Goal: Information Seeking & Learning: Learn about a topic

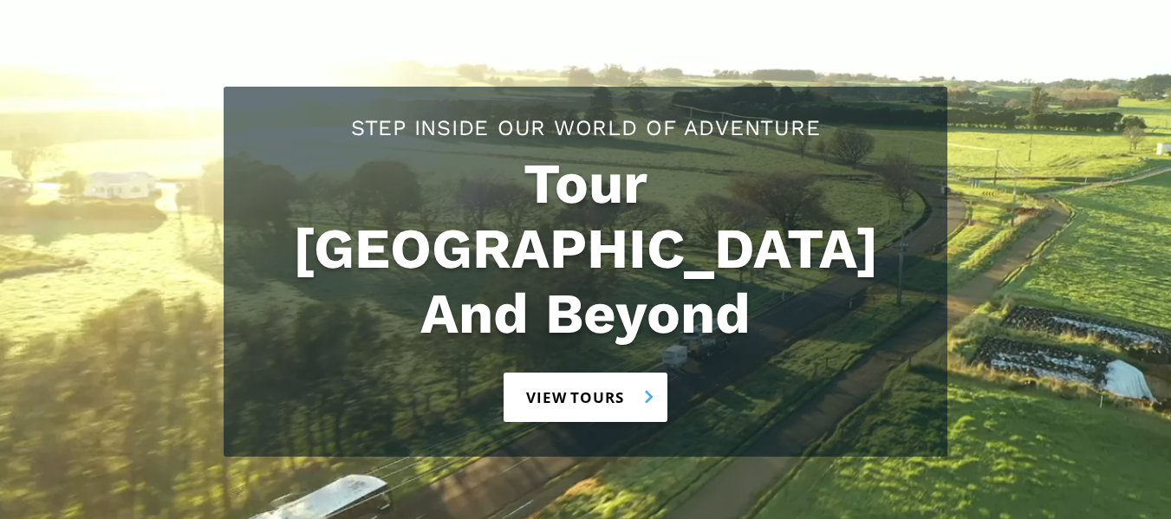
scroll to position [208, 0]
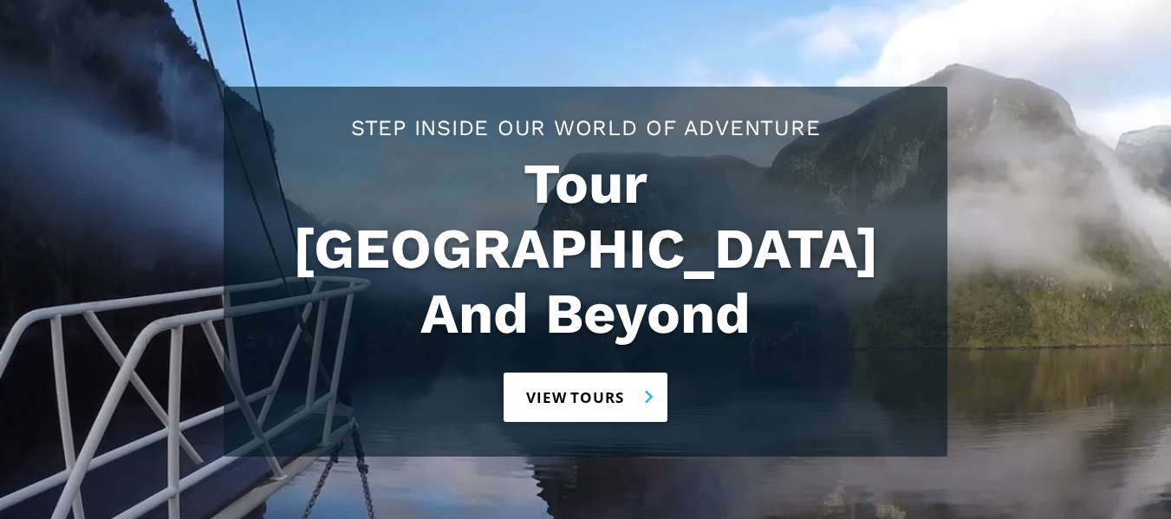
click at [571, 373] on link "View tours" at bounding box center [586, 397] width 164 height 49
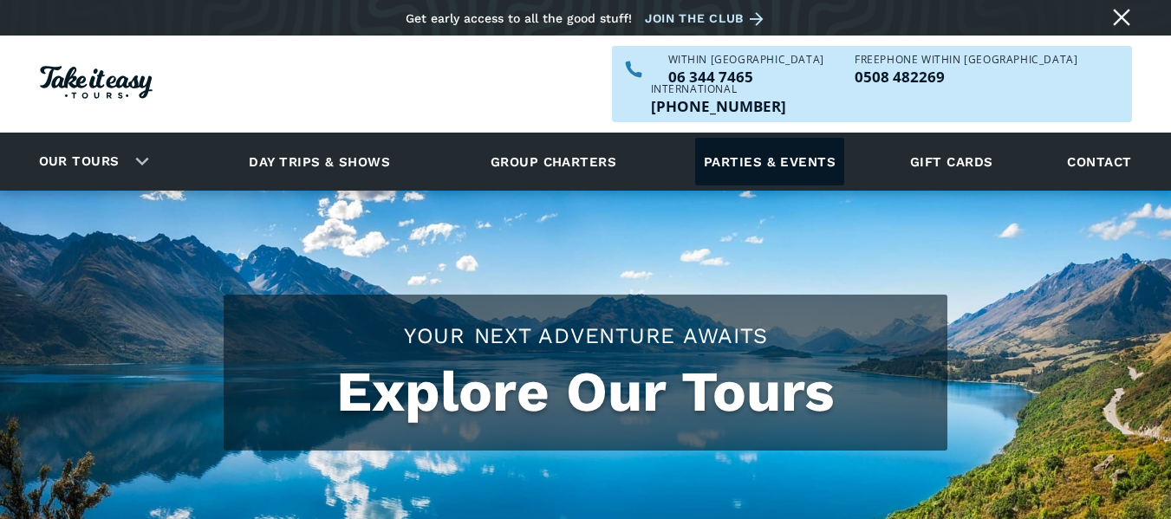
click at [776, 138] on link "Parties & events" at bounding box center [769, 162] width 149 height 48
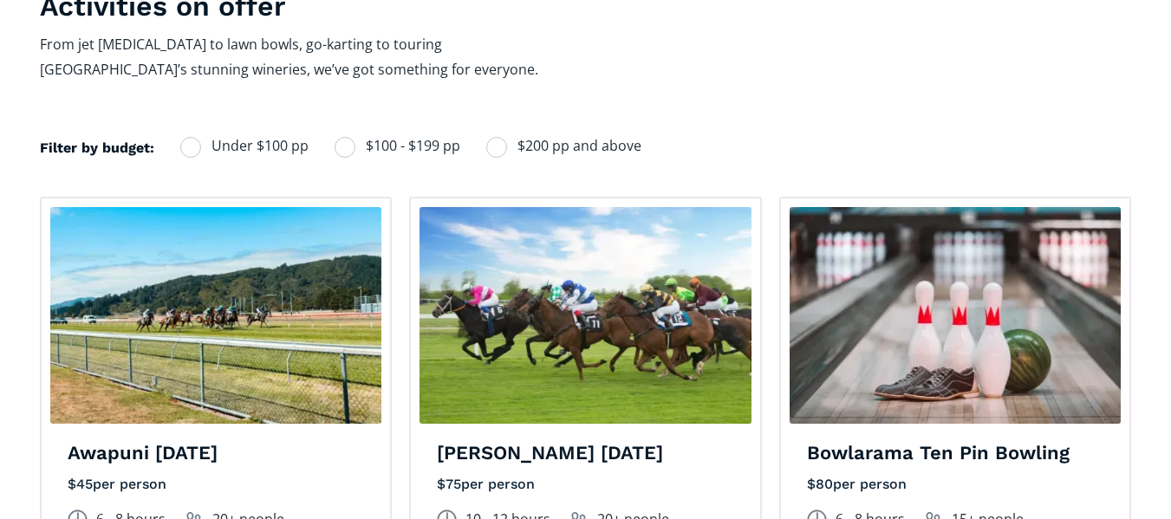
scroll to position [1248, 0]
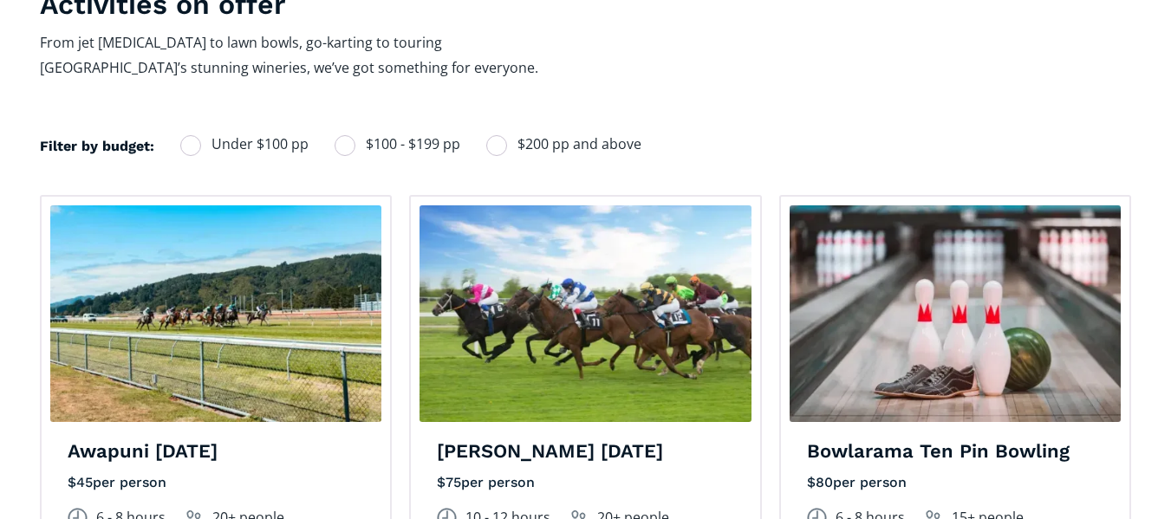
click at [497, 135] on div "Filters" at bounding box center [496, 145] width 21 height 21
click at [209, 139] on input "$200 pp and above" at bounding box center [203, 144] width 11 height 11
radio input "true"
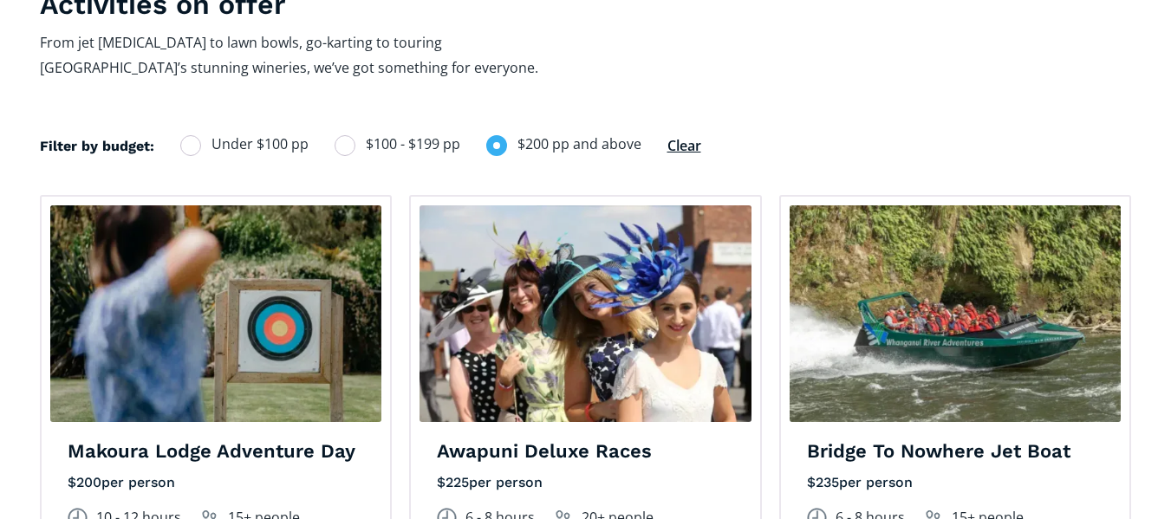
click at [769, 146] on div "Filter by budget: Under $100 pp $100 - $199 pp $200 pp and above Clear Thank yo…" at bounding box center [586, 155] width 1092 height 45
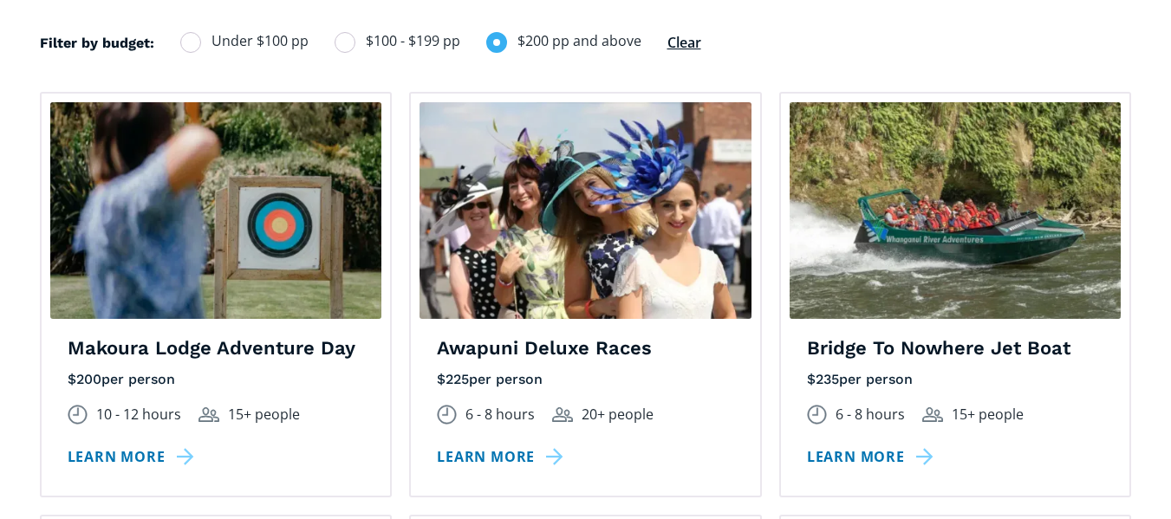
scroll to position [1352, 0]
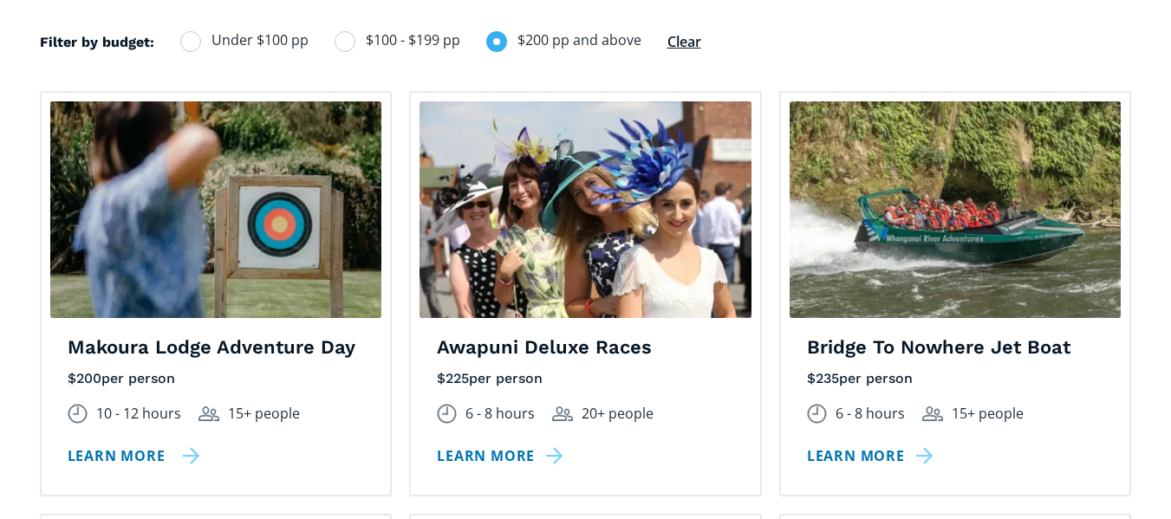
click at [106, 444] on link "Learn more" at bounding box center [134, 456] width 133 height 25
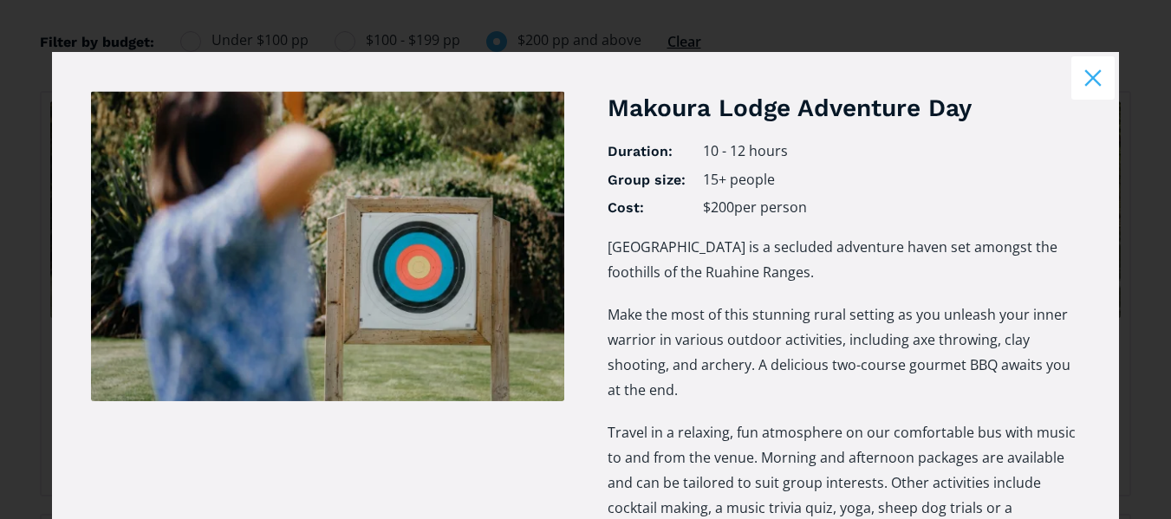
click at [581, 391] on div "Makoura Lodge Adventure Day Duration: 10 - 12 hours Group size: 15+ people Cost…" at bounding box center [585, 352] width 989 height 522
click at [1071, 80] on button "Close modal" at bounding box center [1092, 77] width 43 height 43
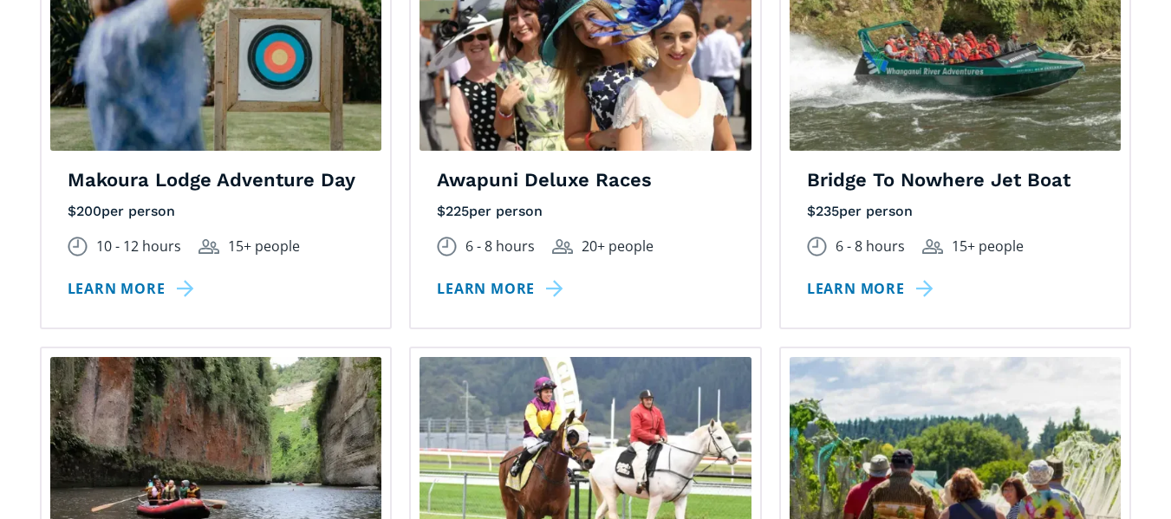
click at [776, 250] on div "Bridge To Nowhere Jet Boat $ 235 per person excluding GST 6 - 8 hours 15+ peopl…" at bounding box center [955, 127] width 370 height 406
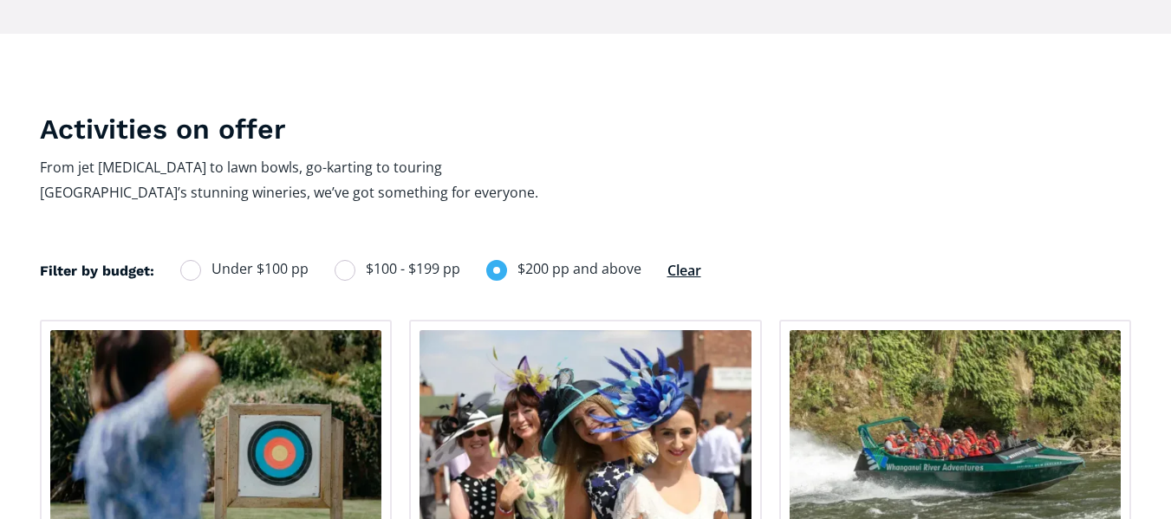
scroll to position [1103, 0]
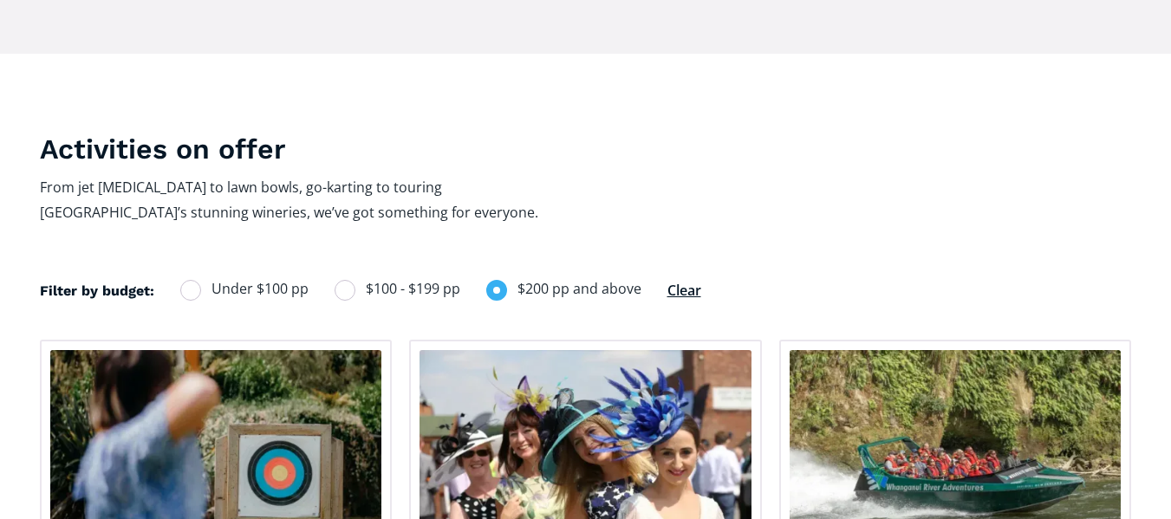
click at [344, 280] on div "Filters" at bounding box center [345, 290] width 21 height 21
click at [352, 283] on input "$100 - $199 pp" at bounding box center [357, 288] width 11 height 11
radio input "true"
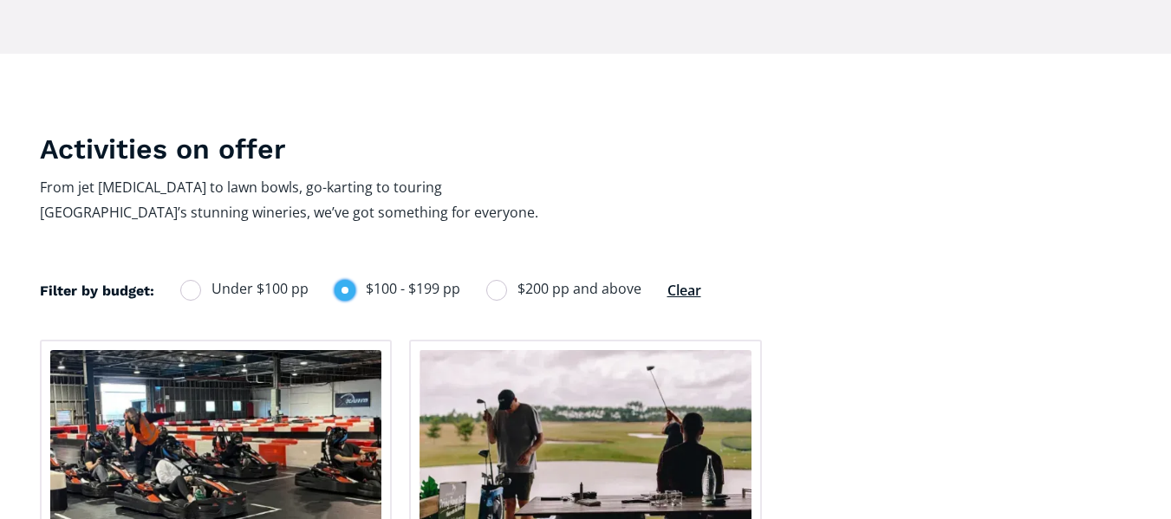
click at [495, 280] on div "Filters" at bounding box center [496, 290] width 21 height 21
click at [209, 283] on input "$200 pp and above" at bounding box center [203, 288] width 11 height 11
radio input "true"
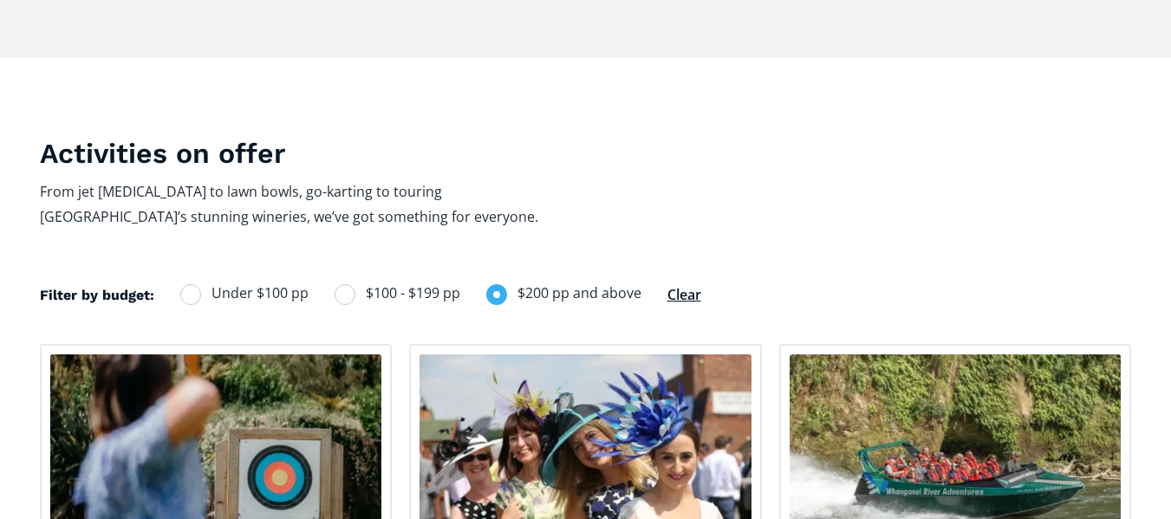
scroll to position [1034, 0]
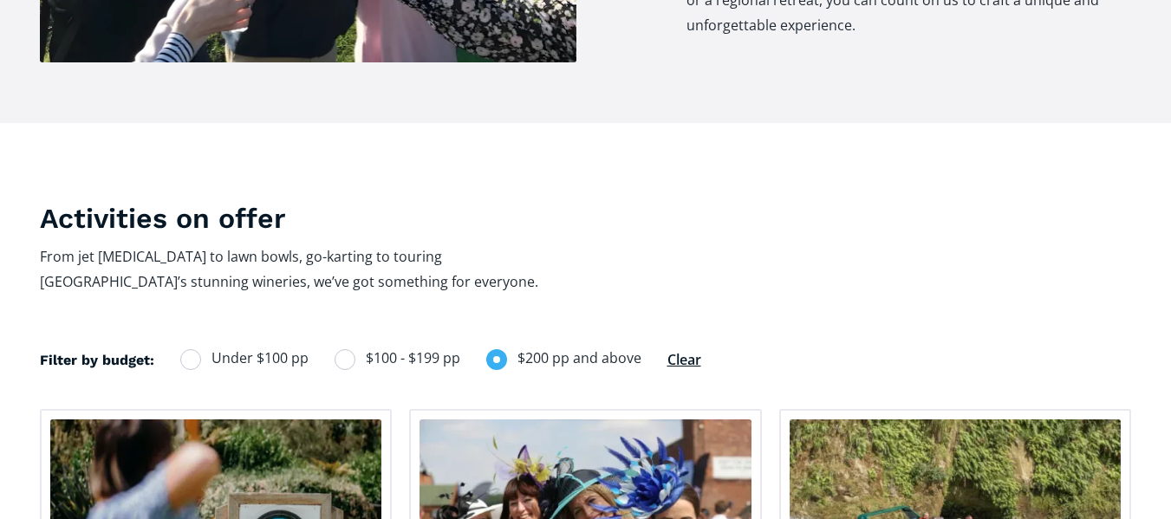
click at [341, 349] on div "Filters" at bounding box center [345, 359] width 21 height 21
click at [352, 353] on input "$100 - $199 pp" at bounding box center [357, 358] width 11 height 11
radio input "true"
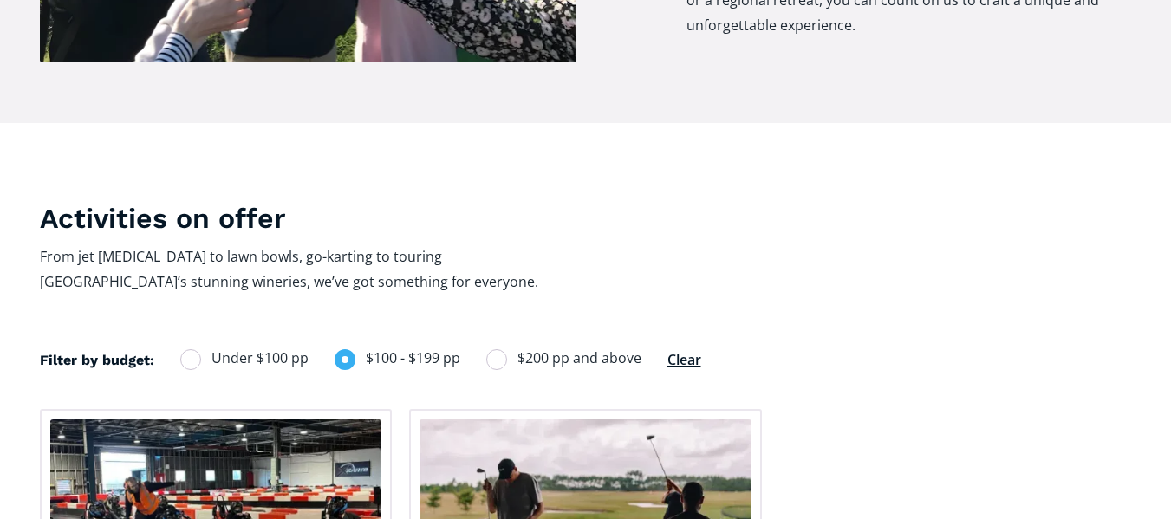
click at [848, 347] on div "Filter by budget: Under $100 pp $100 - $199 pp $200 pp and above Clear Thank yo…" at bounding box center [586, 361] width 1092 height 28
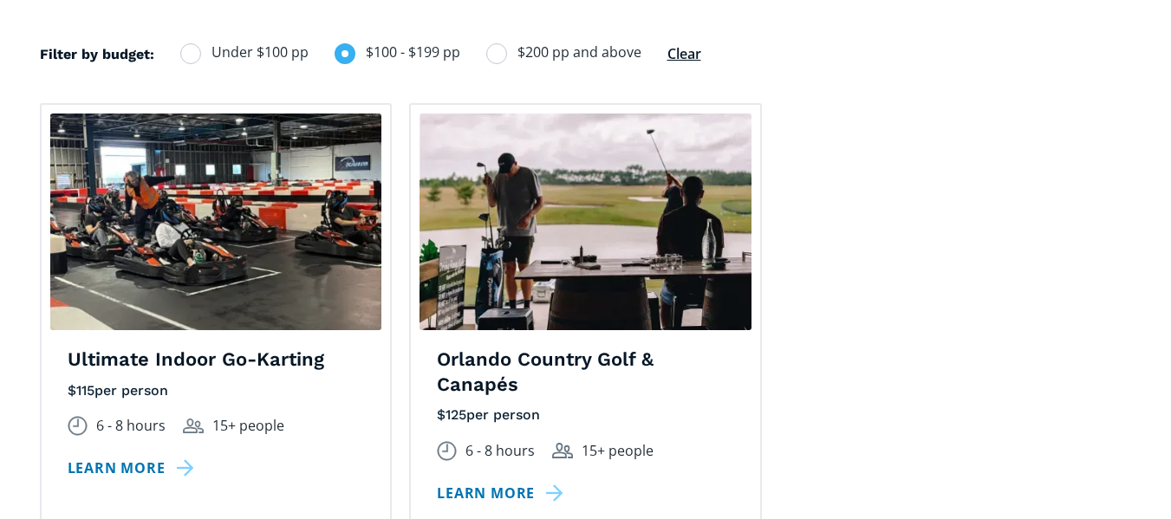
scroll to position [1346, 0]
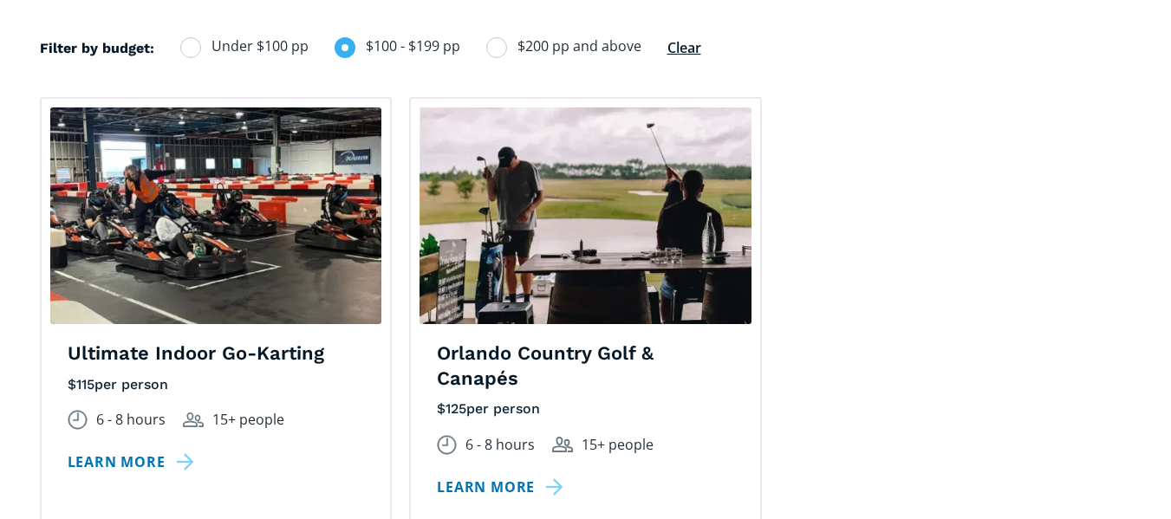
click at [120, 450] on link "Learn more" at bounding box center [134, 462] width 133 height 25
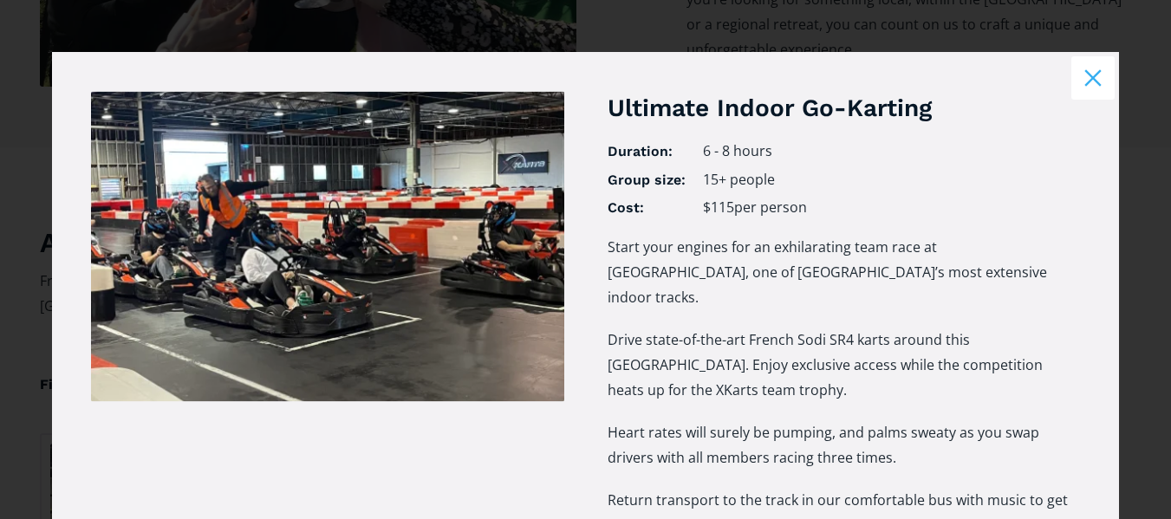
scroll to position [930, 0]
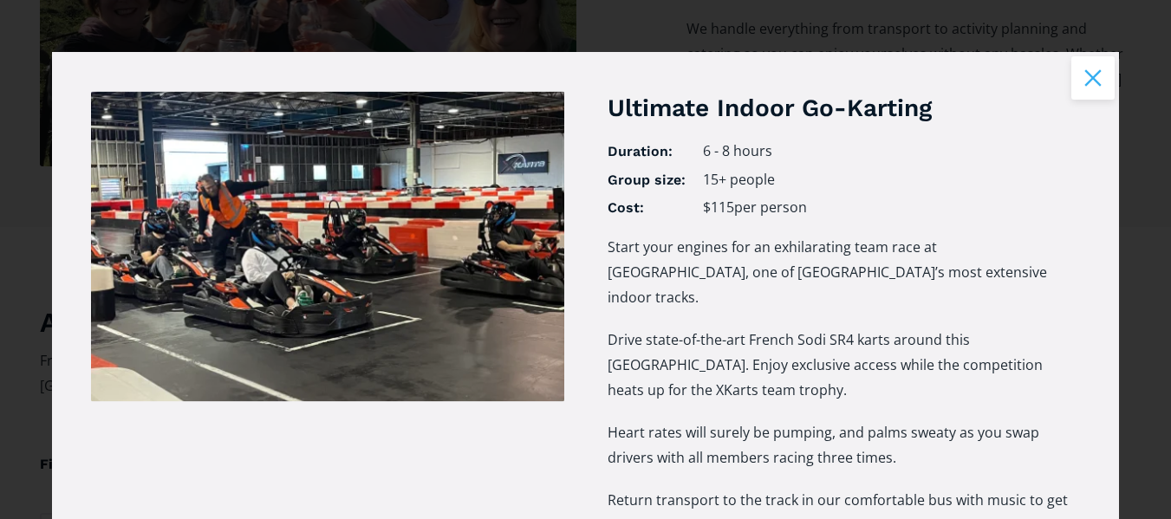
click at [1093, 74] on button "Close modal" at bounding box center [1092, 77] width 43 height 43
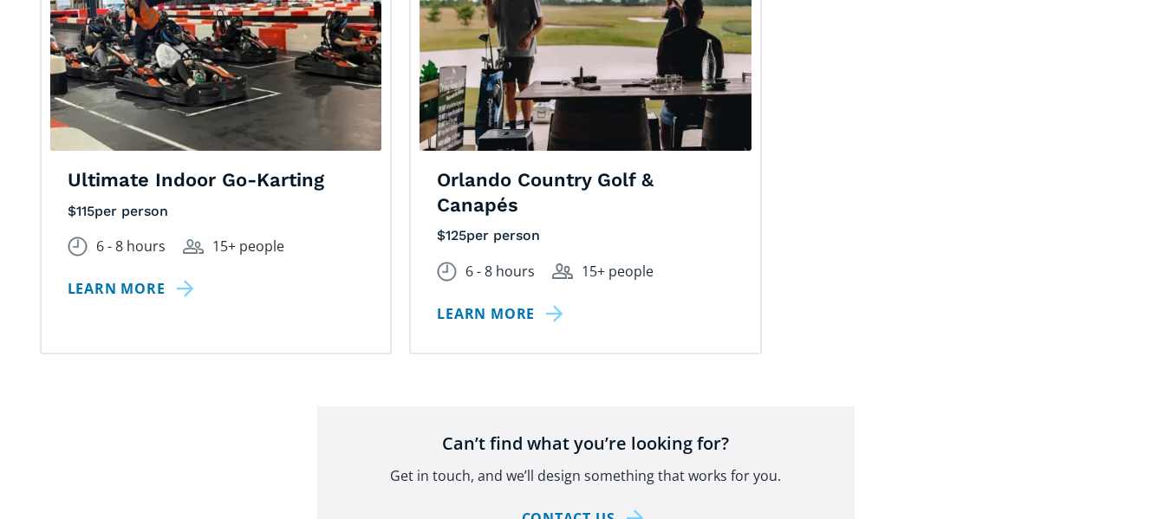
click at [970, 74] on div "Awapuni Race Day $ 45 per person excluding GST 6 - 8 hours 20+ people Learn mor…" at bounding box center [585, 148] width 1109 height 448
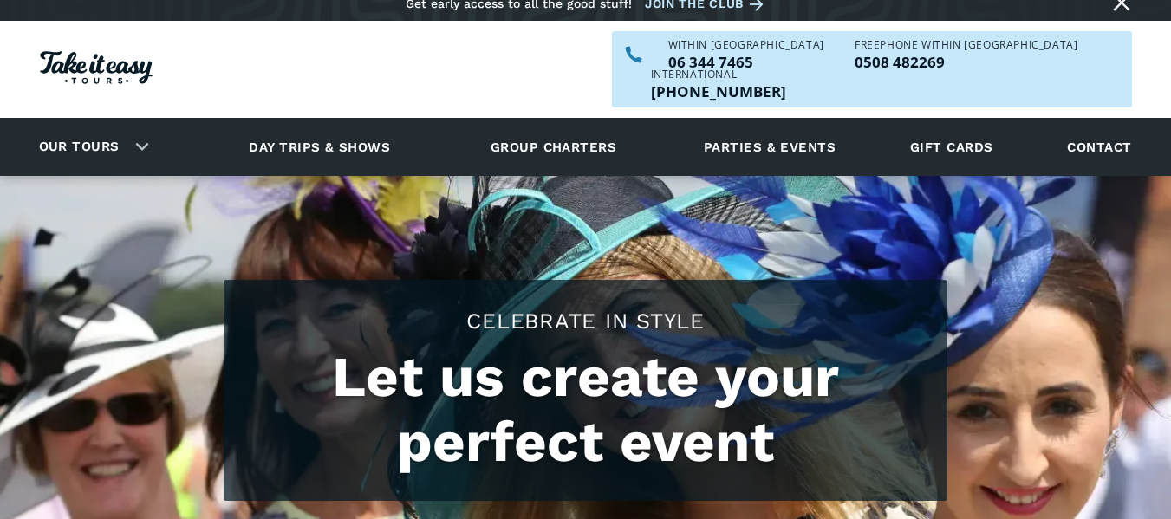
scroll to position [0, 0]
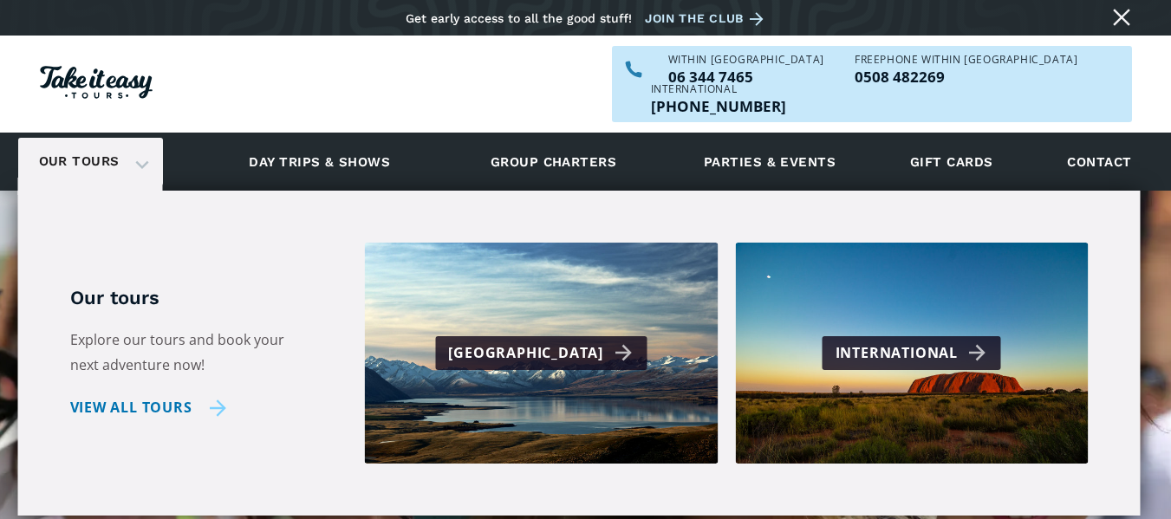
click at [133, 395] on link "View all tours" at bounding box center [148, 407] width 157 height 25
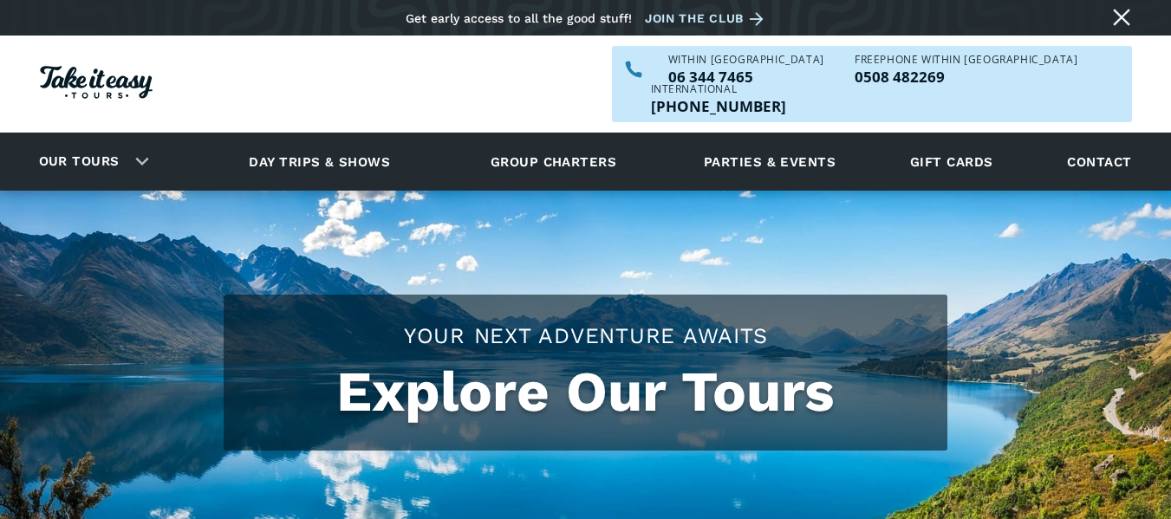
checkbox input "true"
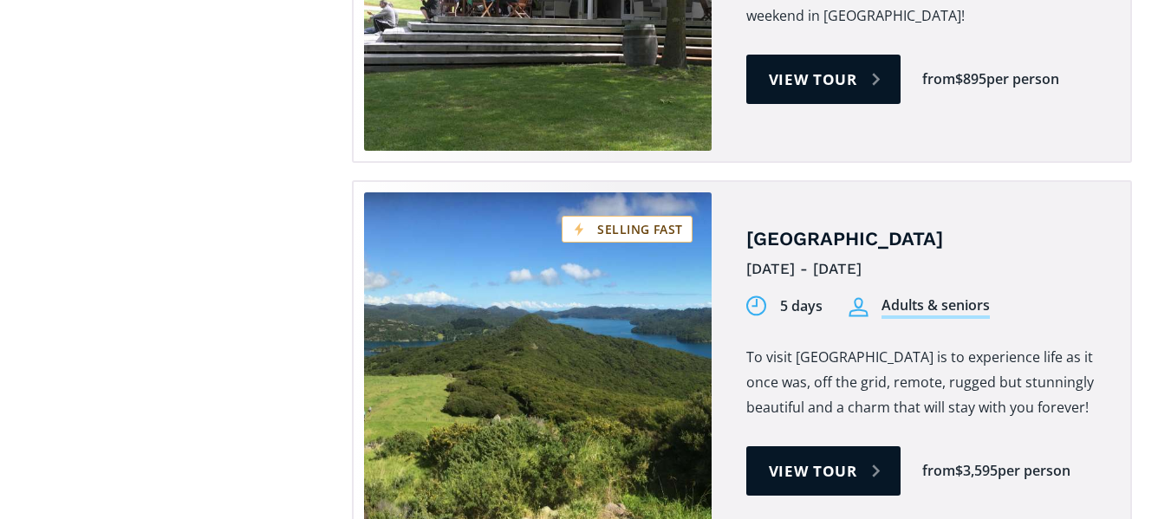
scroll to position [3155, 0]
